Goal: Find specific page/section: Find specific page/section

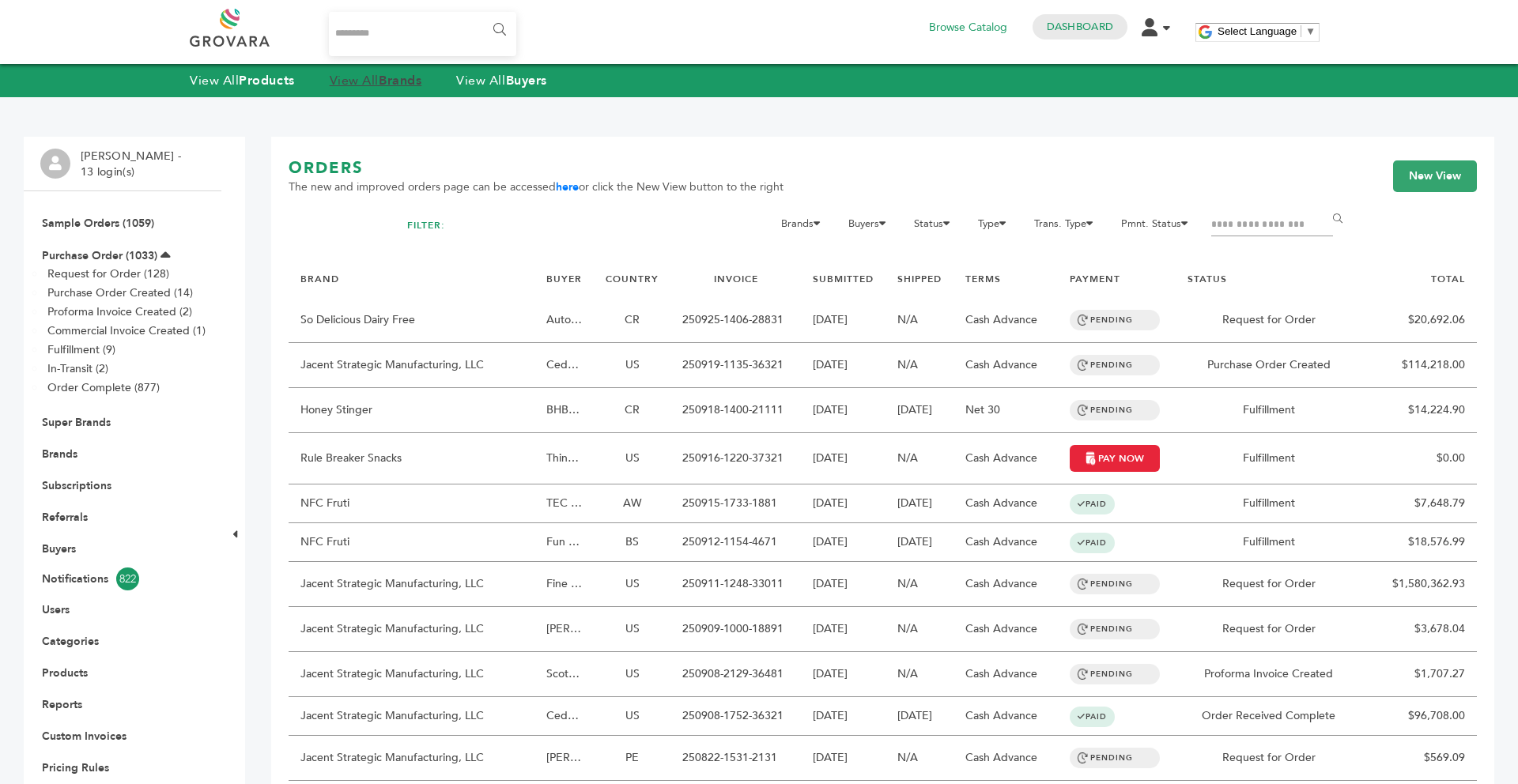
click at [385, 76] on strong "Brands" at bounding box center [400, 80] width 43 height 17
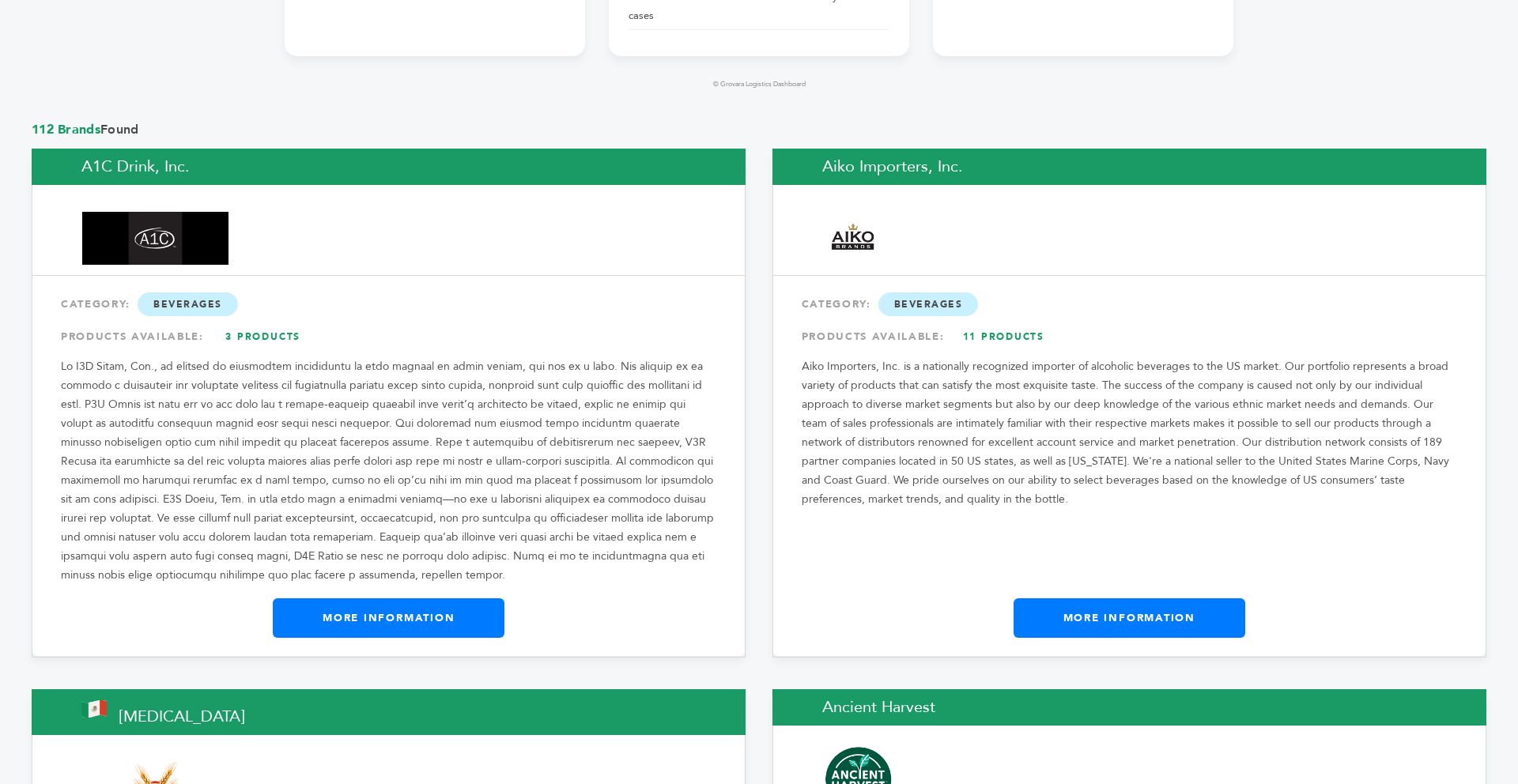
scroll to position [1290, 0]
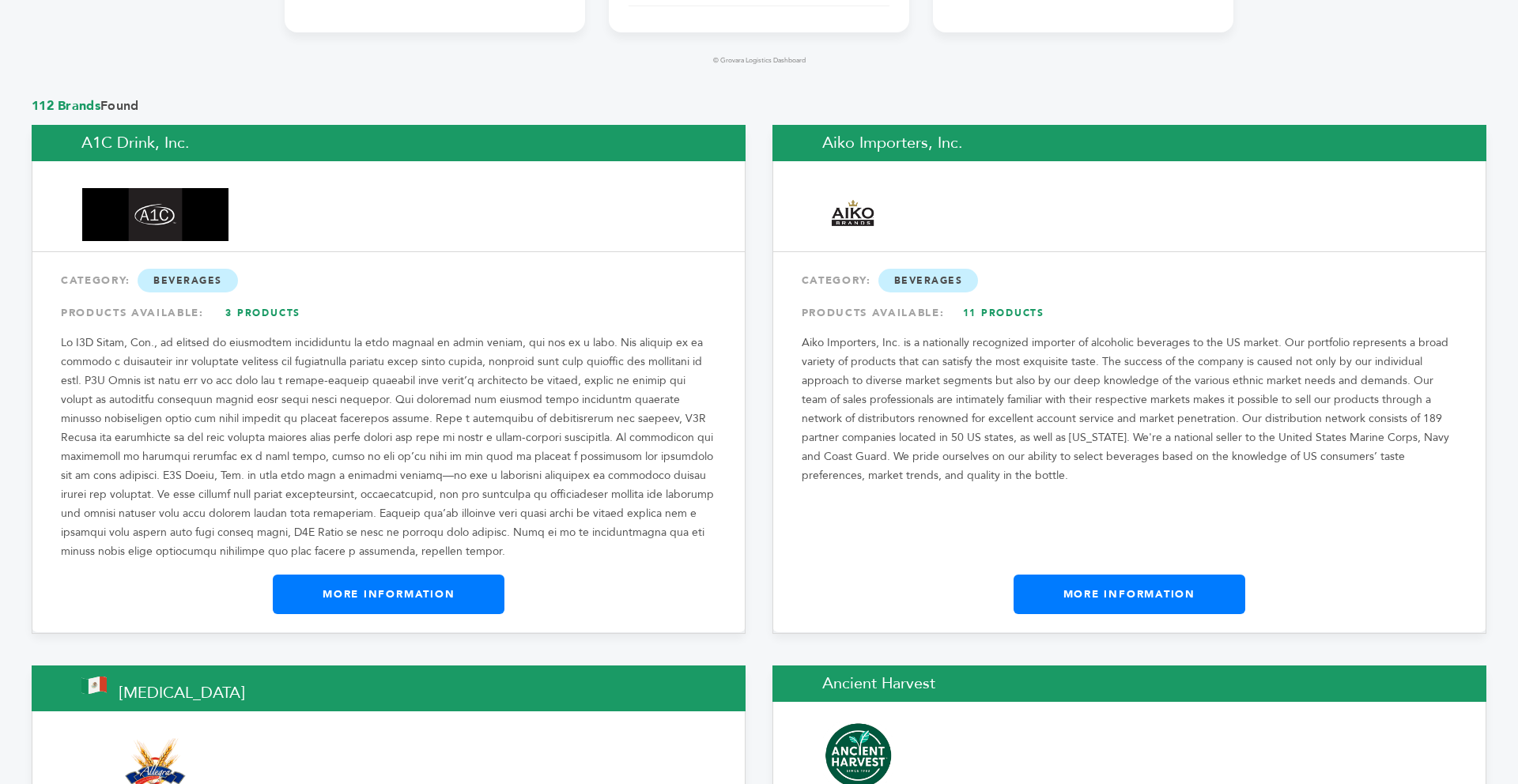
drag, startPoint x: 1516, startPoint y: 51, endPoint x: 1516, endPoint y: 60, distance: 9.0
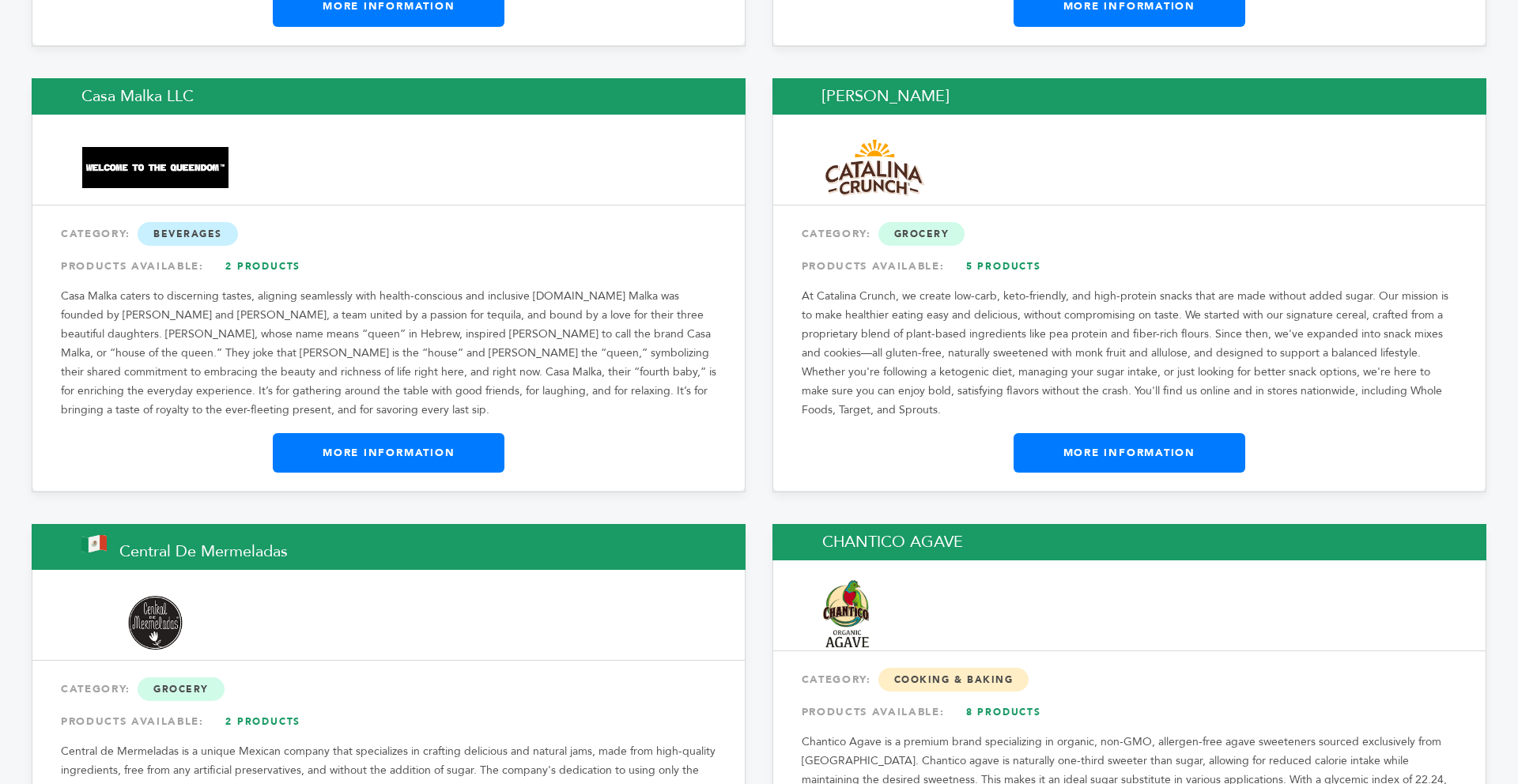
scroll to position [5624, 0]
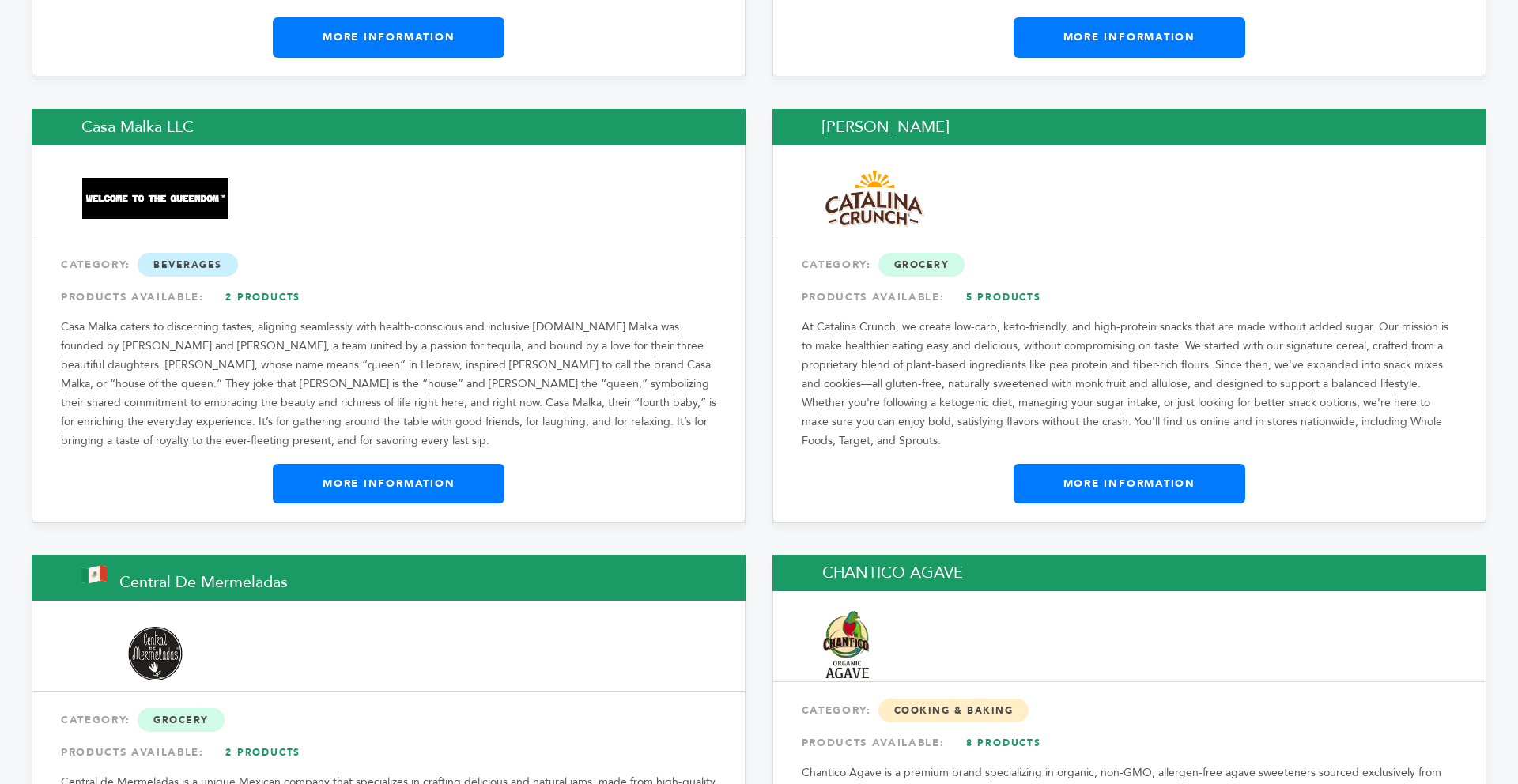
click at [1190, 464] on link "More Information" at bounding box center [1129, 483] width 231 height 39
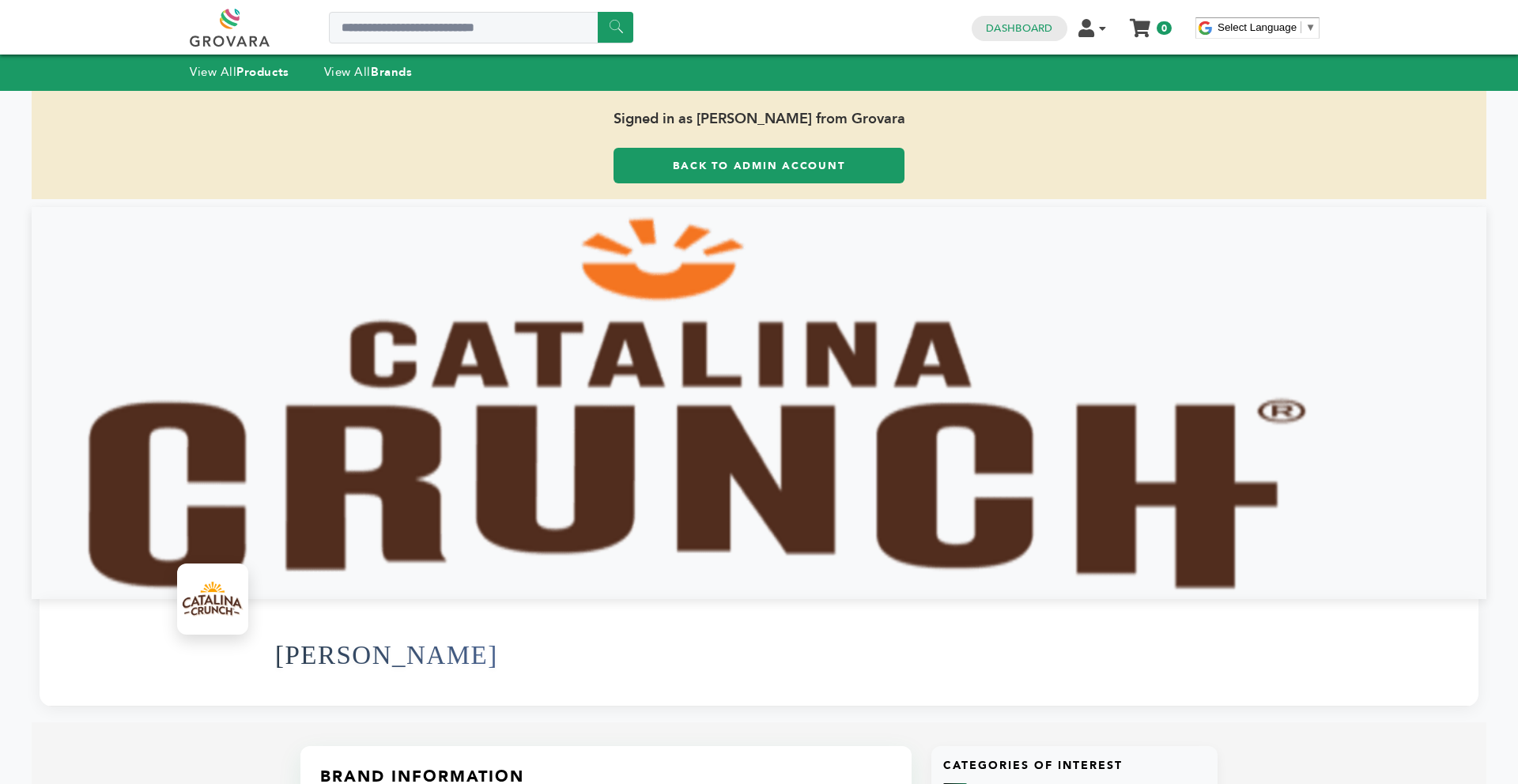
click at [680, 155] on link "Back to Admin Account" at bounding box center [759, 166] width 291 height 36
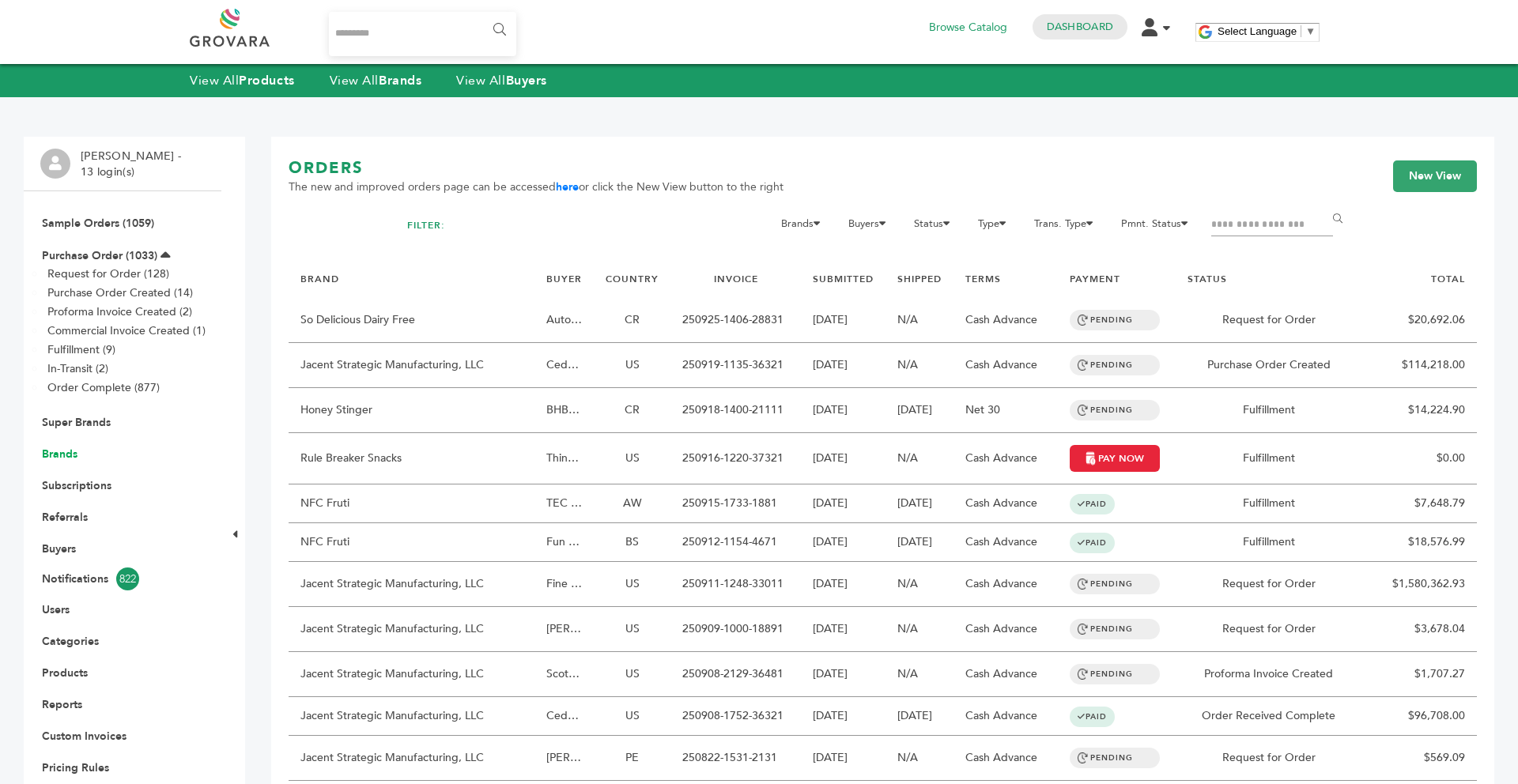
click at [66, 461] on link "Brands" at bounding box center [60, 454] width 36 height 15
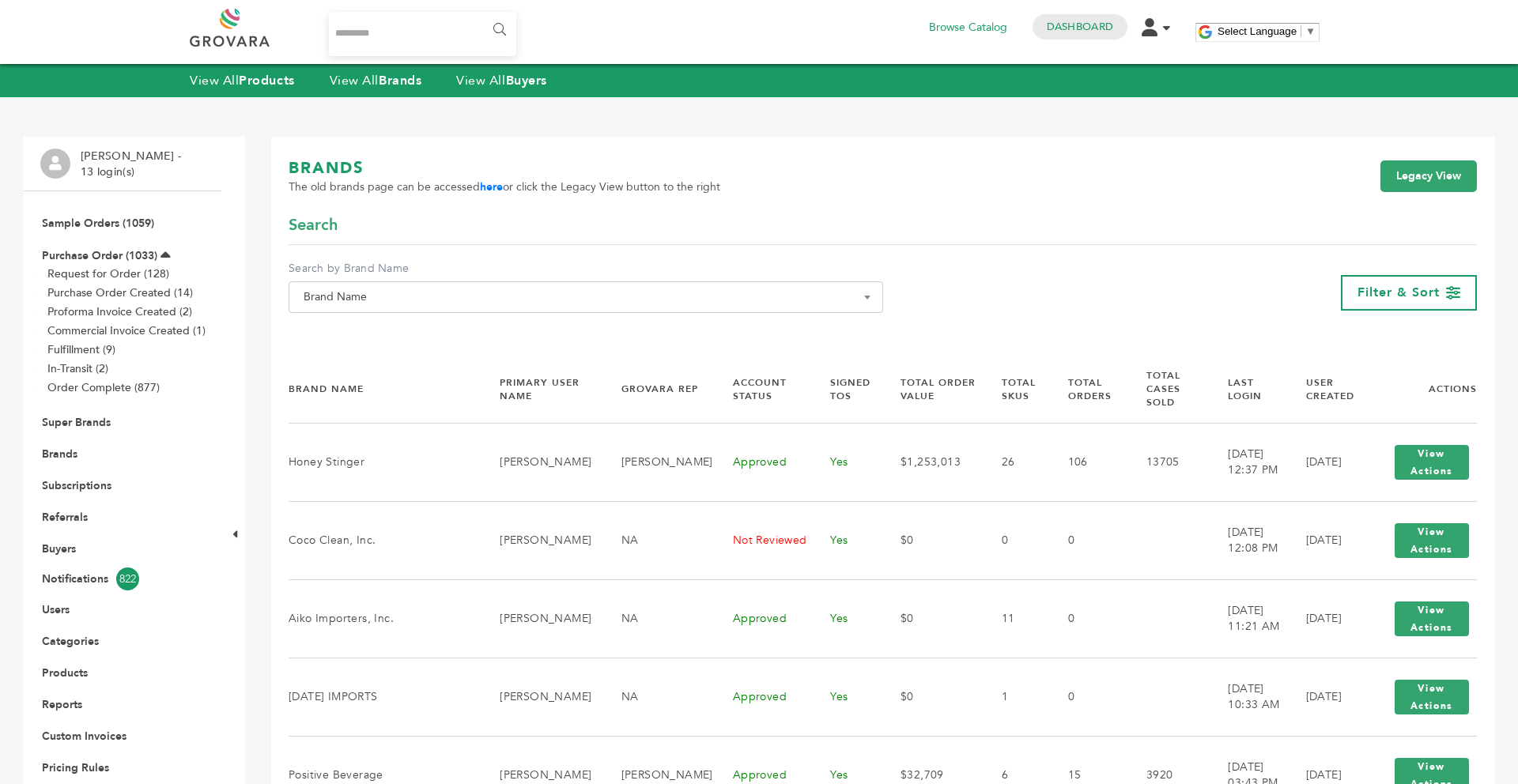
click at [387, 303] on span "Brand Name" at bounding box center [586, 297] width 577 height 22
click at [378, 320] on input "Search" at bounding box center [586, 326] width 586 height 20
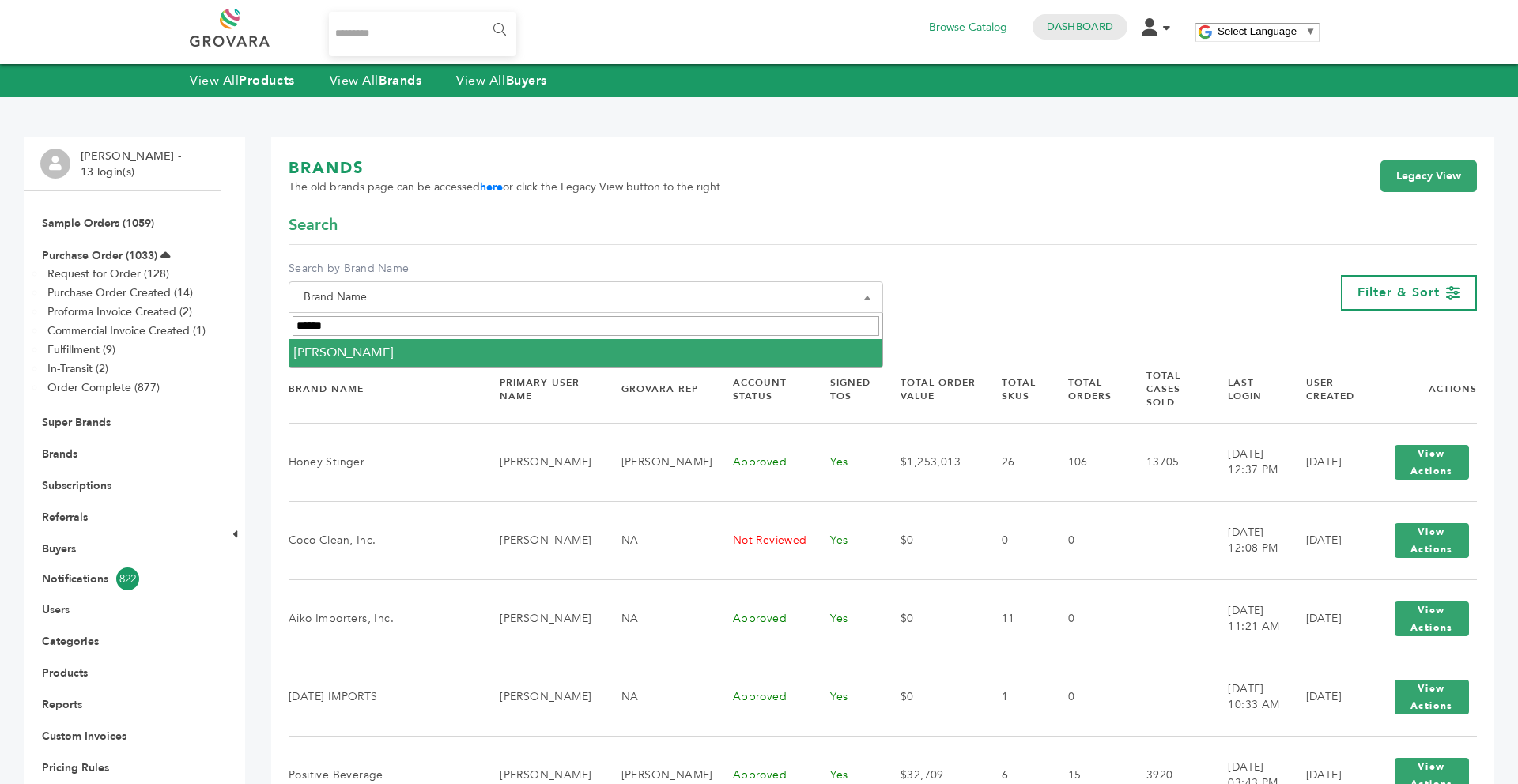
type input "******"
select select "**********"
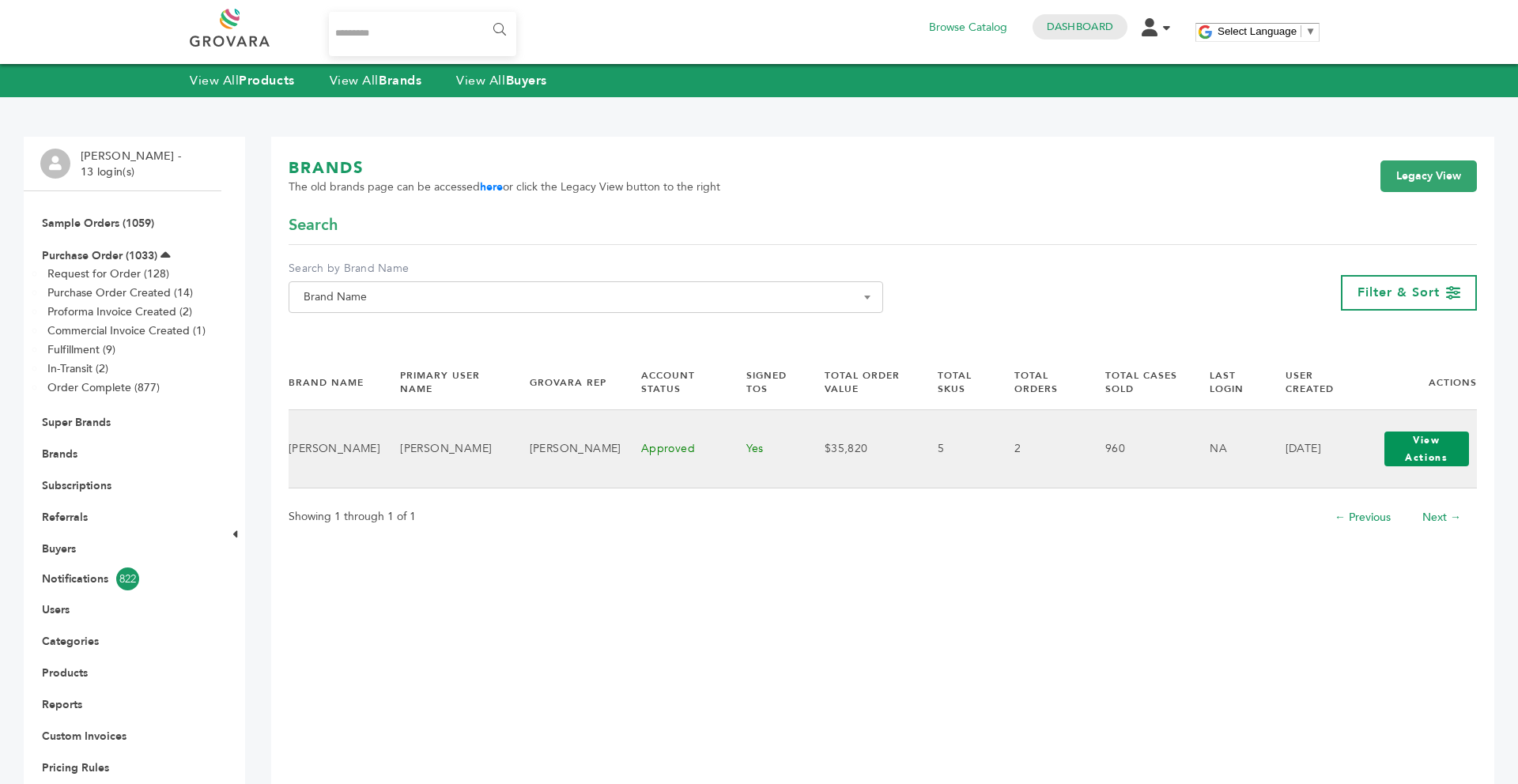
click at [1392, 459] on button "View Actions" at bounding box center [1427, 449] width 85 height 35
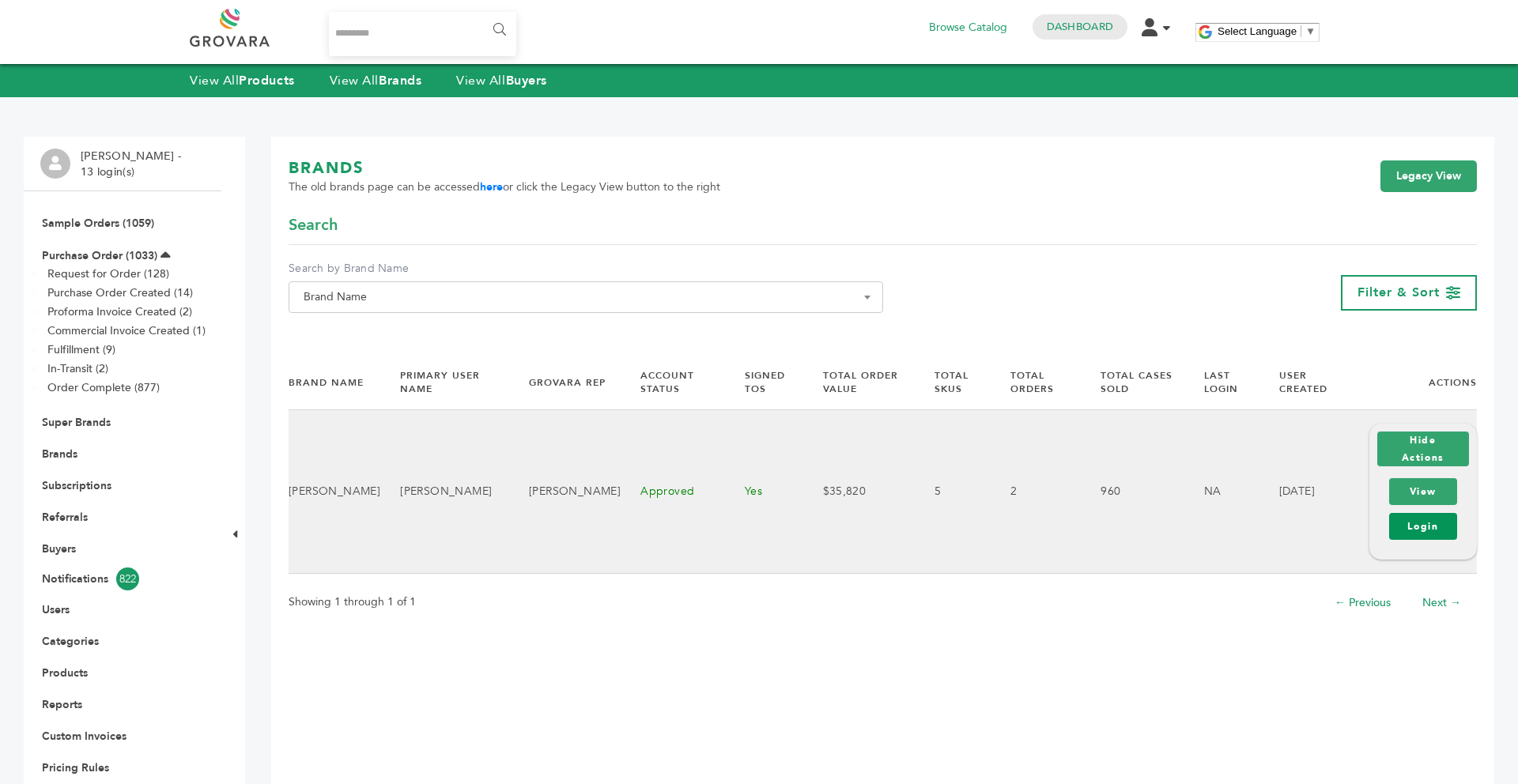
click at [1408, 527] on link "Login" at bounding box center [1423, 526] width 68 height 27
